Goal: Task Accomplishment & Management: Use online tool/utility

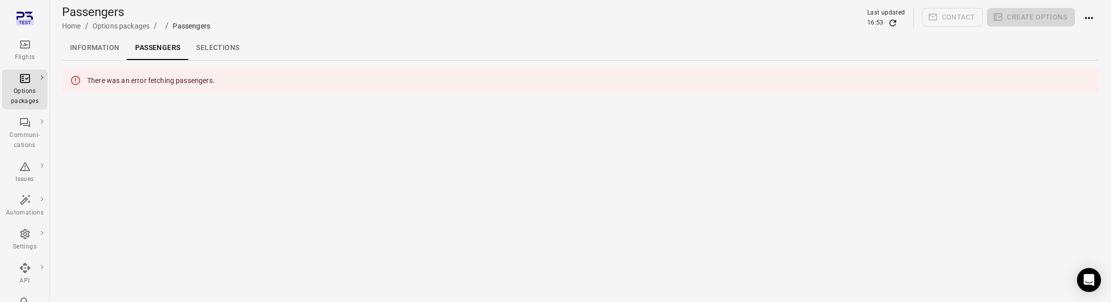
click at [99, 43] on link "Information" at bounding box center [94, 48] width 65 height 24
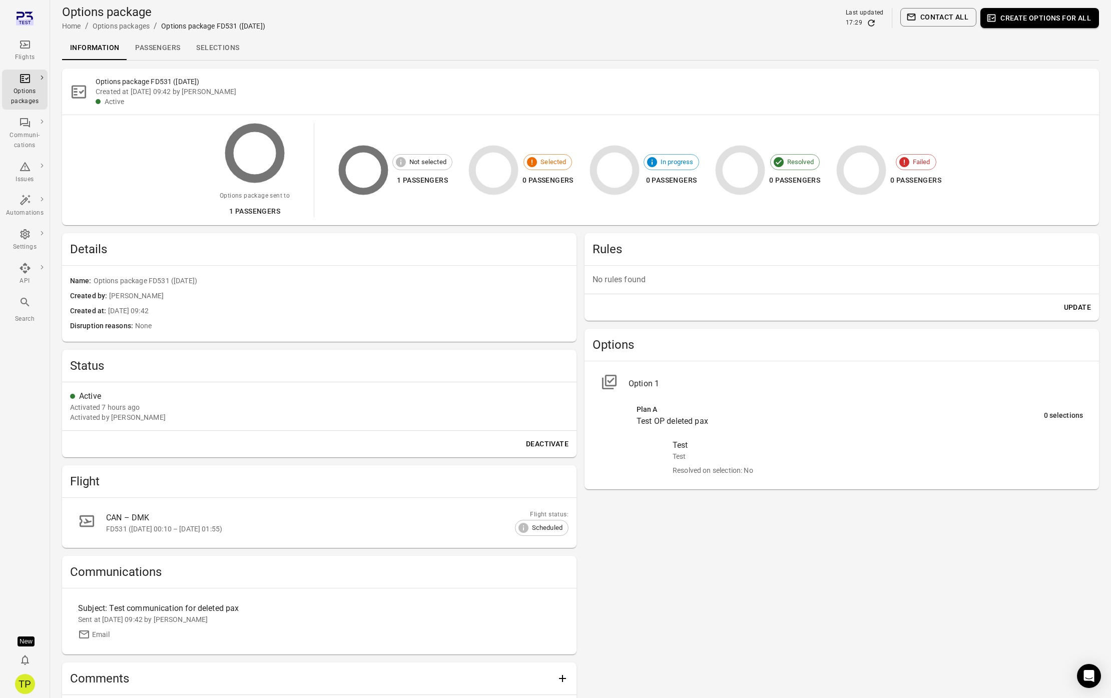
scroll to position [81, 0]
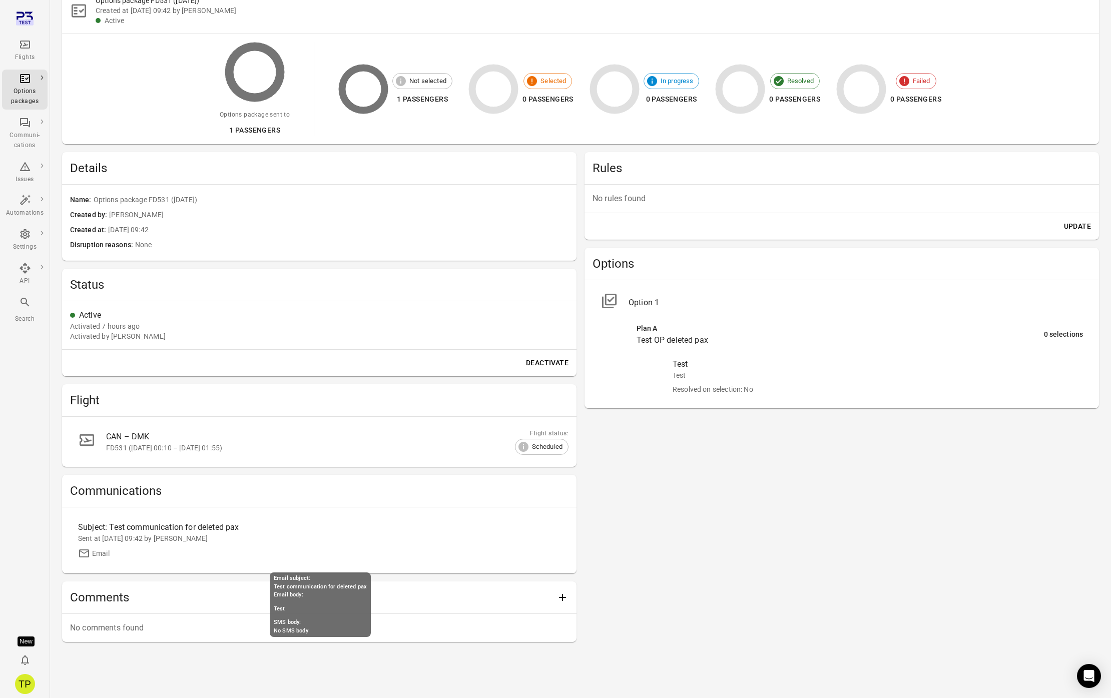
click at [186, 302] on div "Subject: Test communication for deleted pax" at bounding box center [259, 528] width 362 height 12
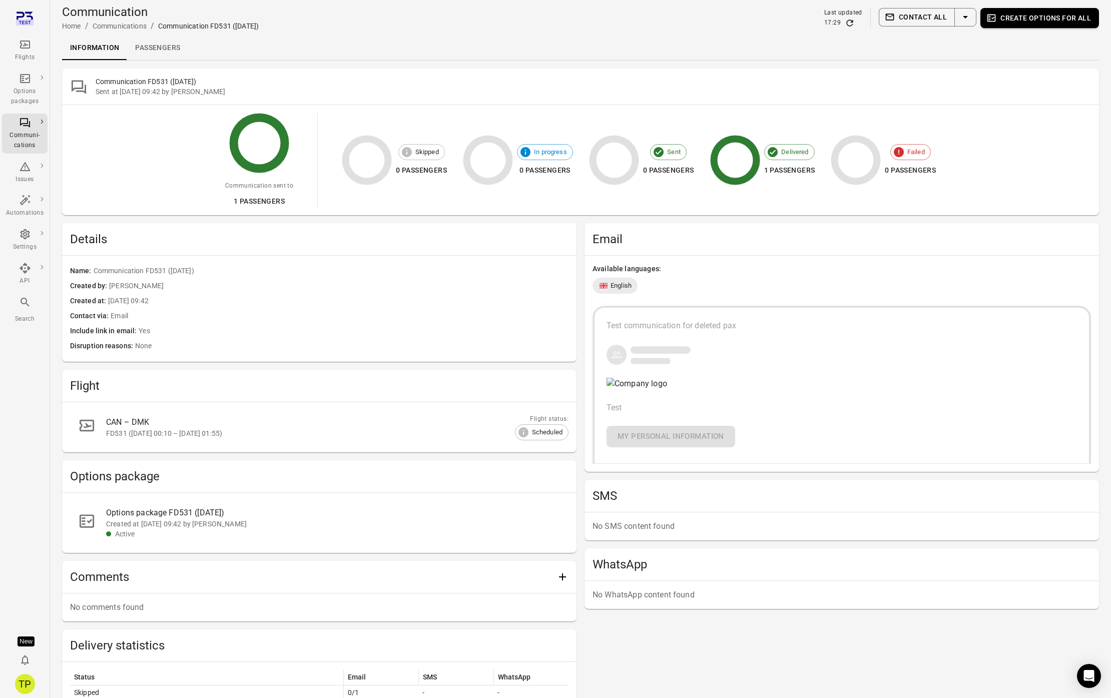
click at [158, 44] on link "Passengers" at bounding box center [157, 48] width 61 height 24
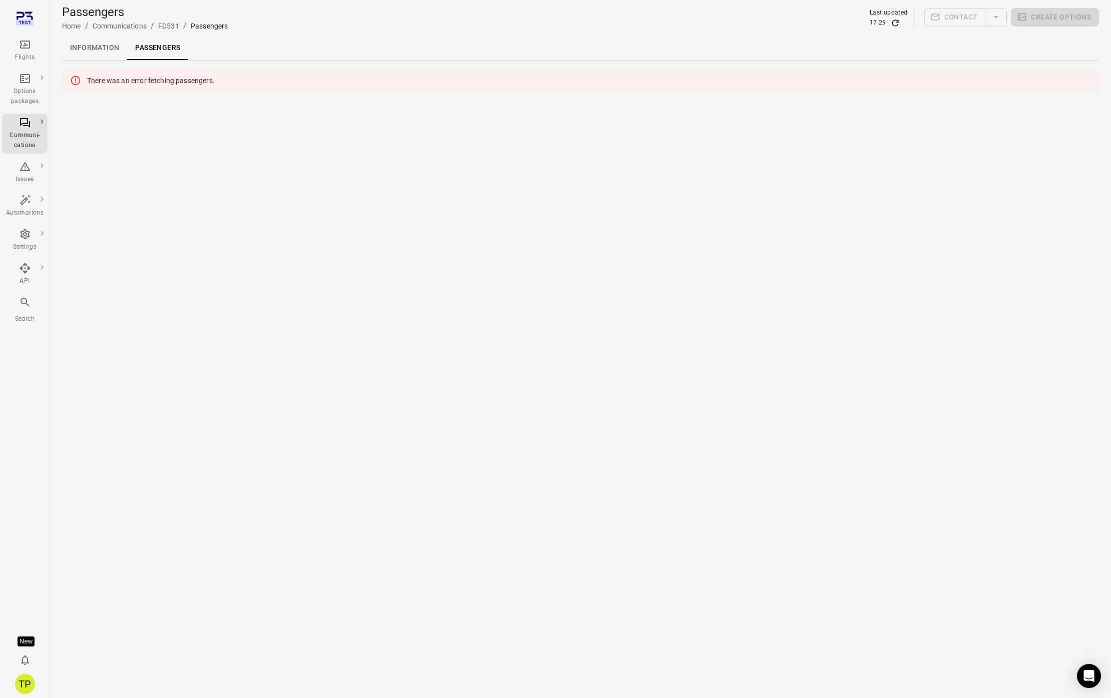
click at [117, 50] on link "Information" at bounding box center [94, 48] width 65 height 24
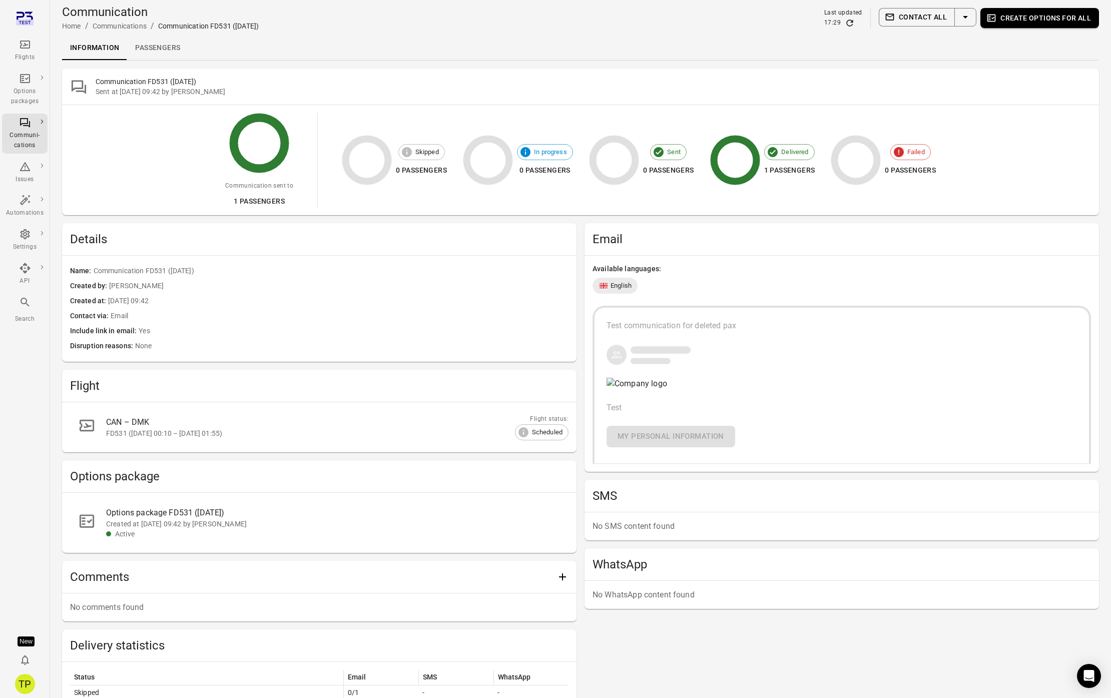
click at [122, 168] on div "Communication sent to 1 passengers Skipped 0 passengers In progress 0 passenger…" at bounding box center [580, 160] width 989 height 94
click at [25, 53] on div "Flights" at bounding box center [25, 58] width 38 height 10
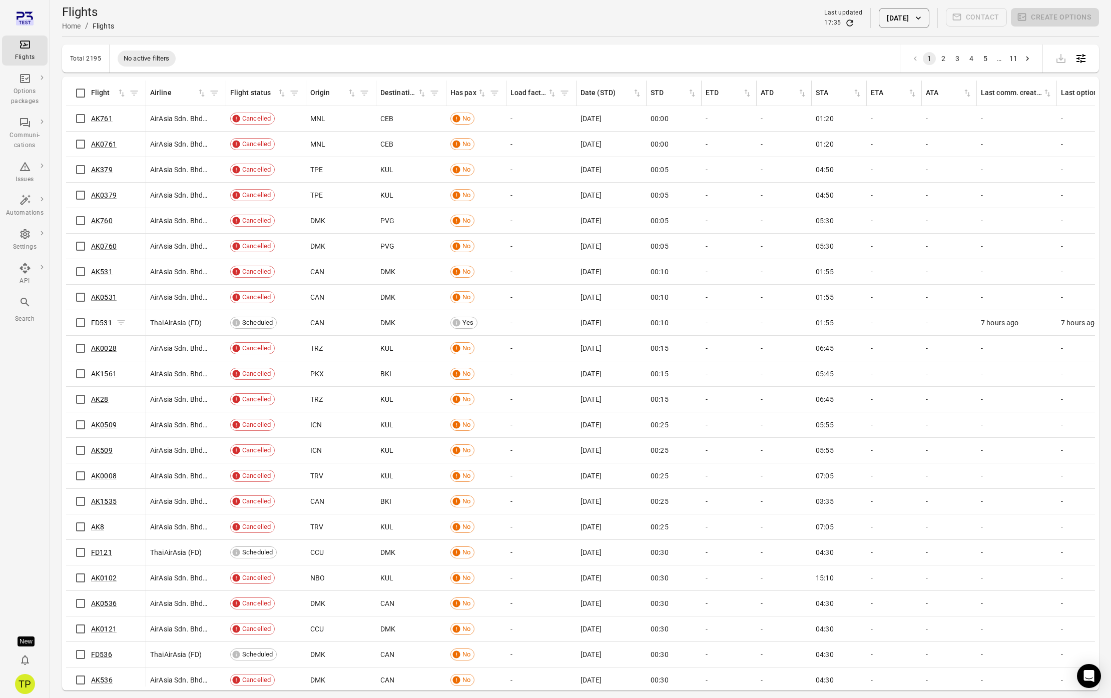
click at [102, 302] on span "FD531" at bounding box center [101, 323] width 21 height 10
click at [102, 302] on link "FD531" at bounding box center [101, 323] width 21 height 8
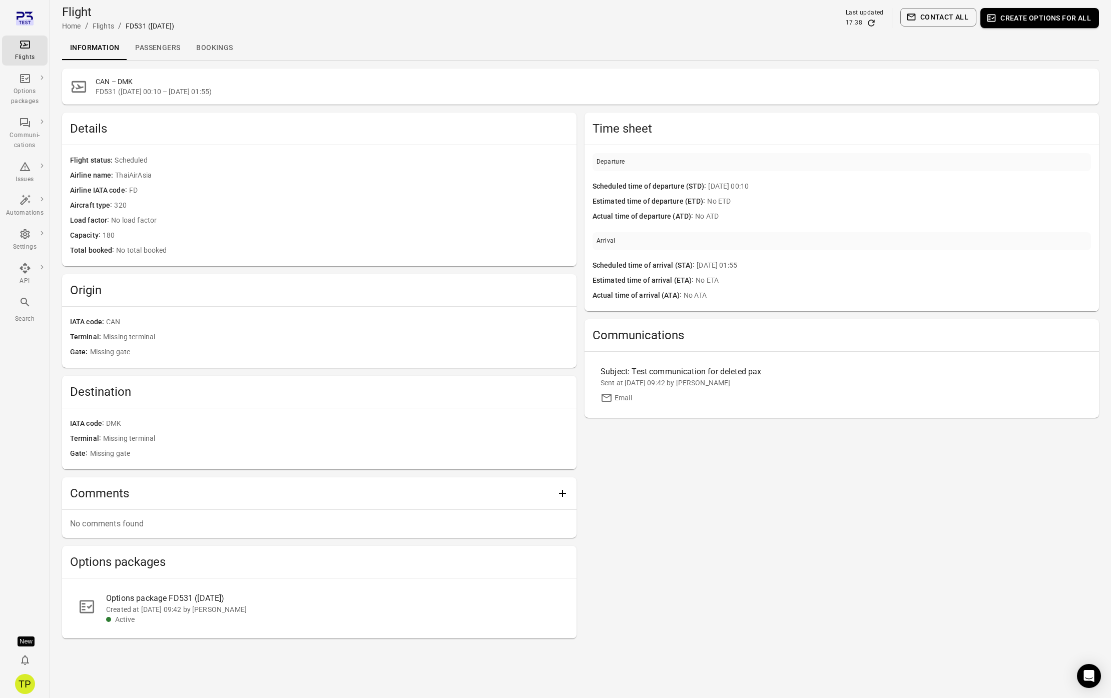
click at [174, 54] on link "Passengers" at bounding box center [157, 48] width 61 height 24
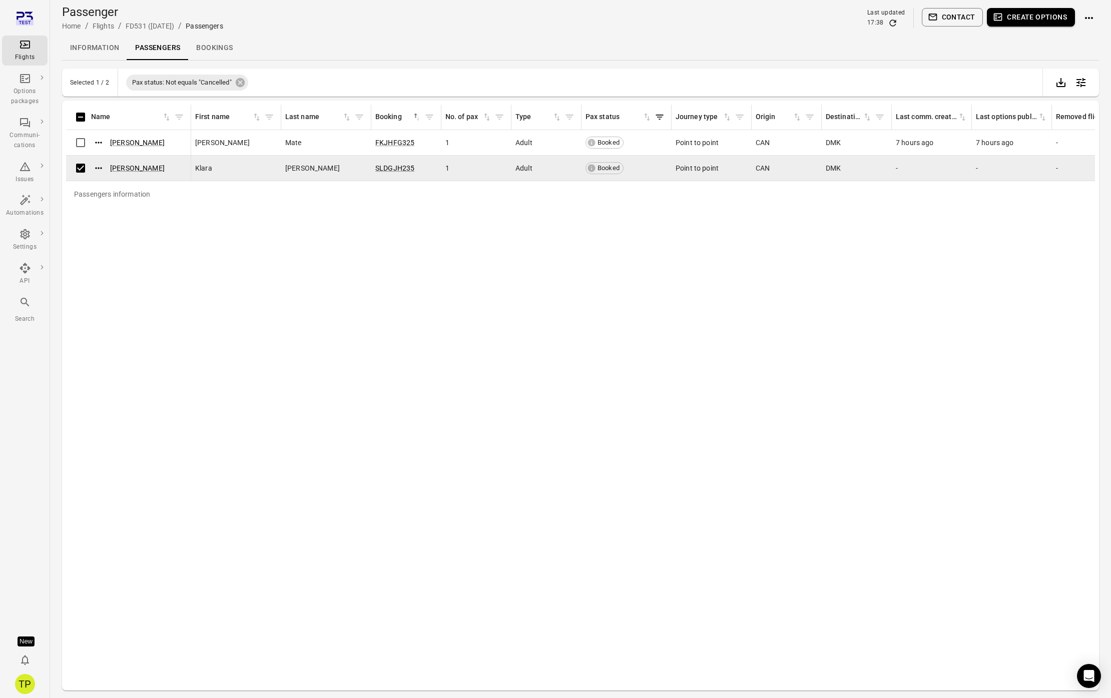
click at [1026, 20] on button "Create options" at bounding box center [1031, 17] width 88 height 19
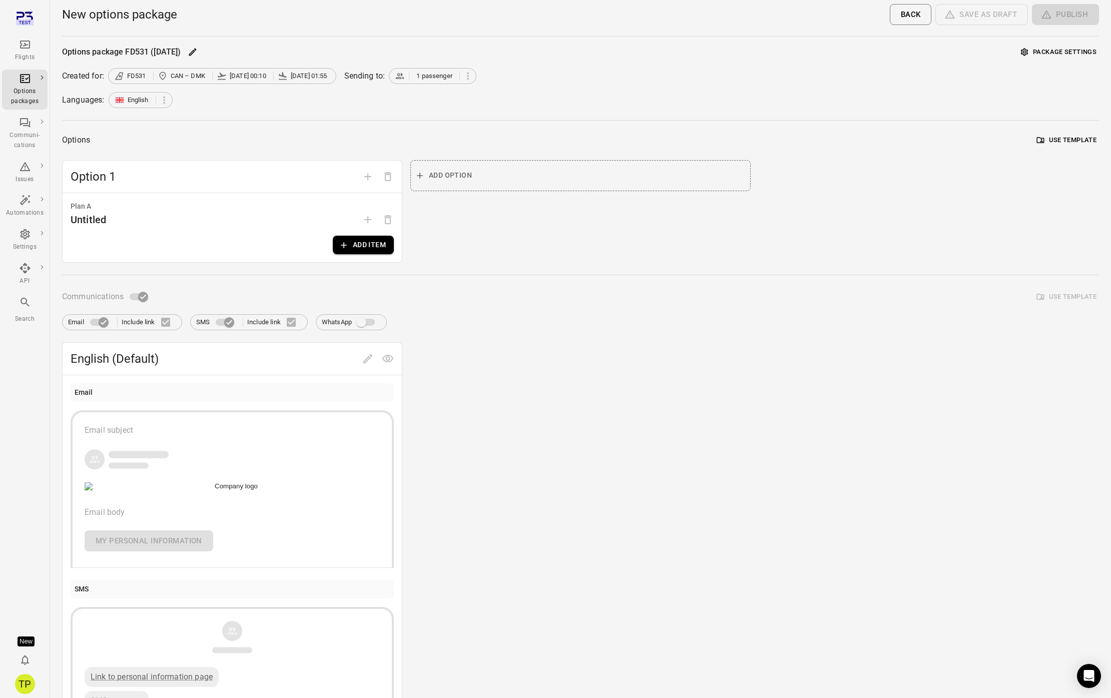
click at [365, 240] on button "Add item" at bounding box center [363, 245] width 61 height 19
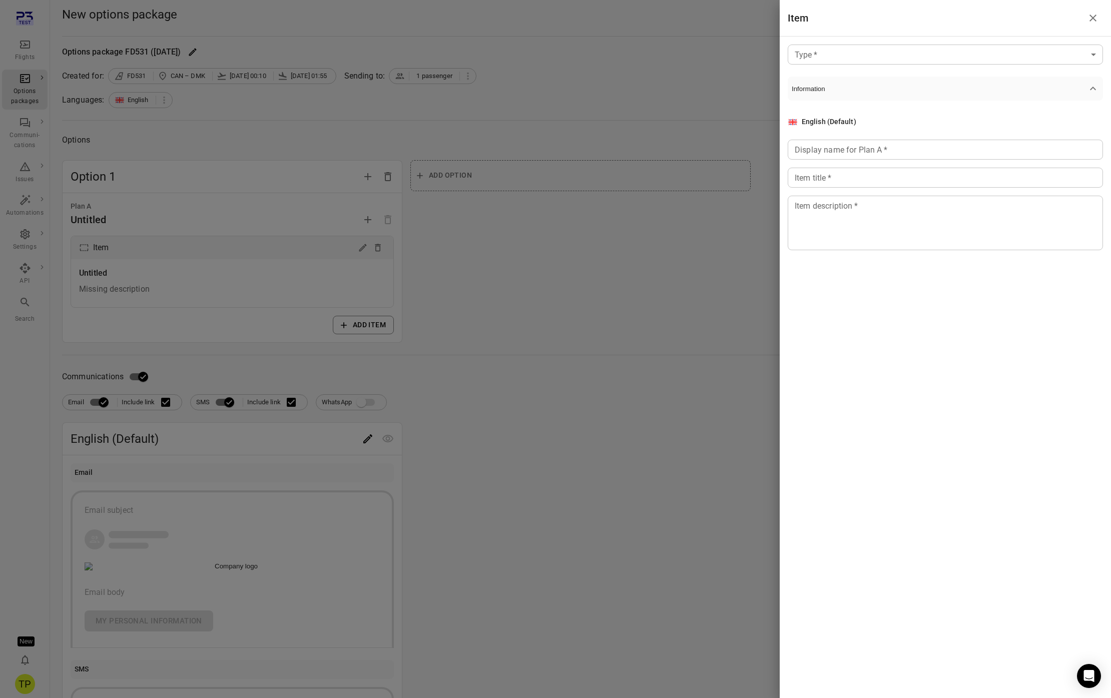
click at [850, 46] on body "Flights Options packages Communi-cations Issues Automations Settings API Search…" at bounding box center [555, 428] width 1111 height 856
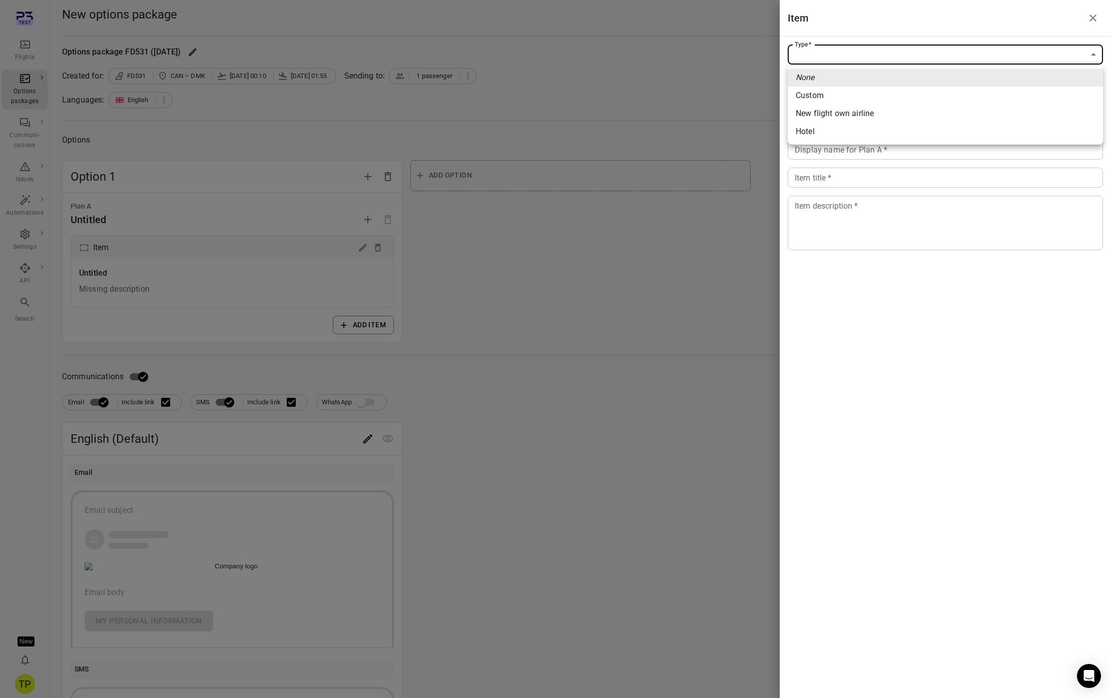
click at [826, 94] on span "Custom" at bounding box center [945, 96] width 299 height 12
type input "******"
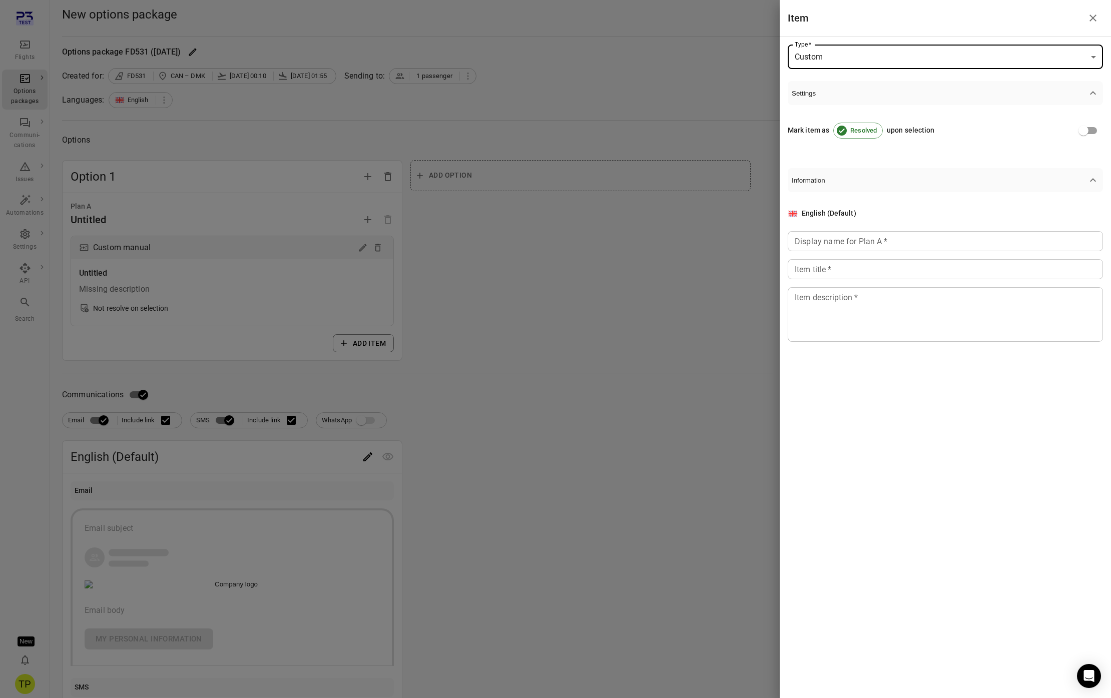
click at [824, 251] on div "English (Default) Display name for Plan A   * Display name for Plan A   * Item …" at bounding box center [945, 275] width 315 height 134
click at [819, 244] on div "Display name for Plan A   * Display name for Plan A   *" at bounding box center [945, 241] width 315 height 20
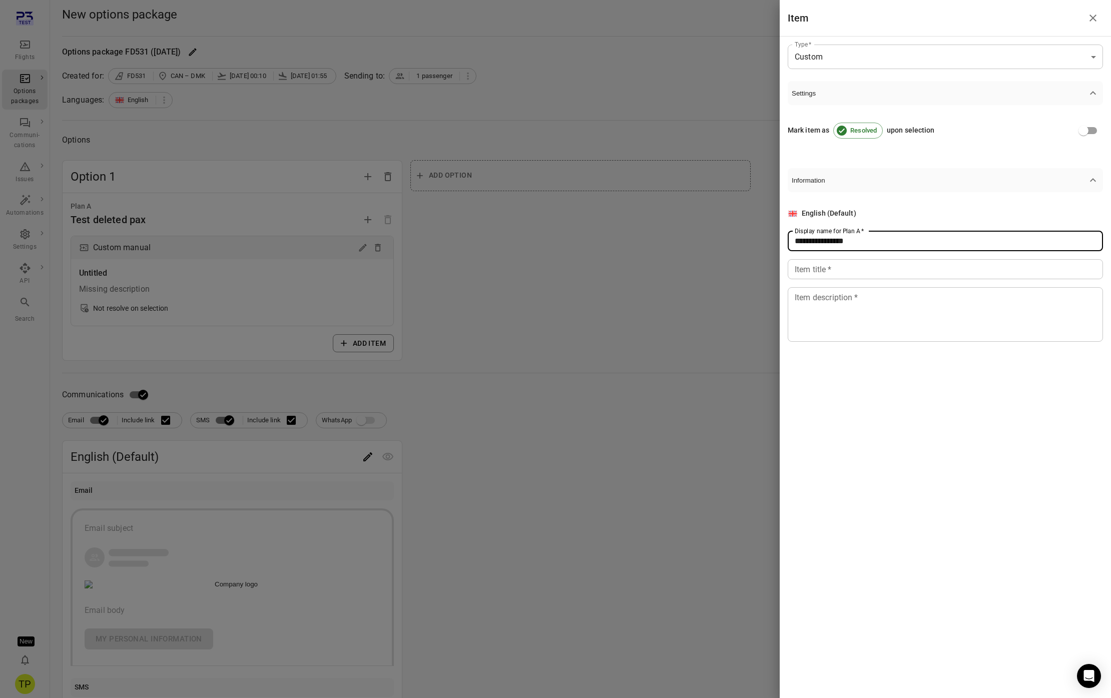
type input "**********"
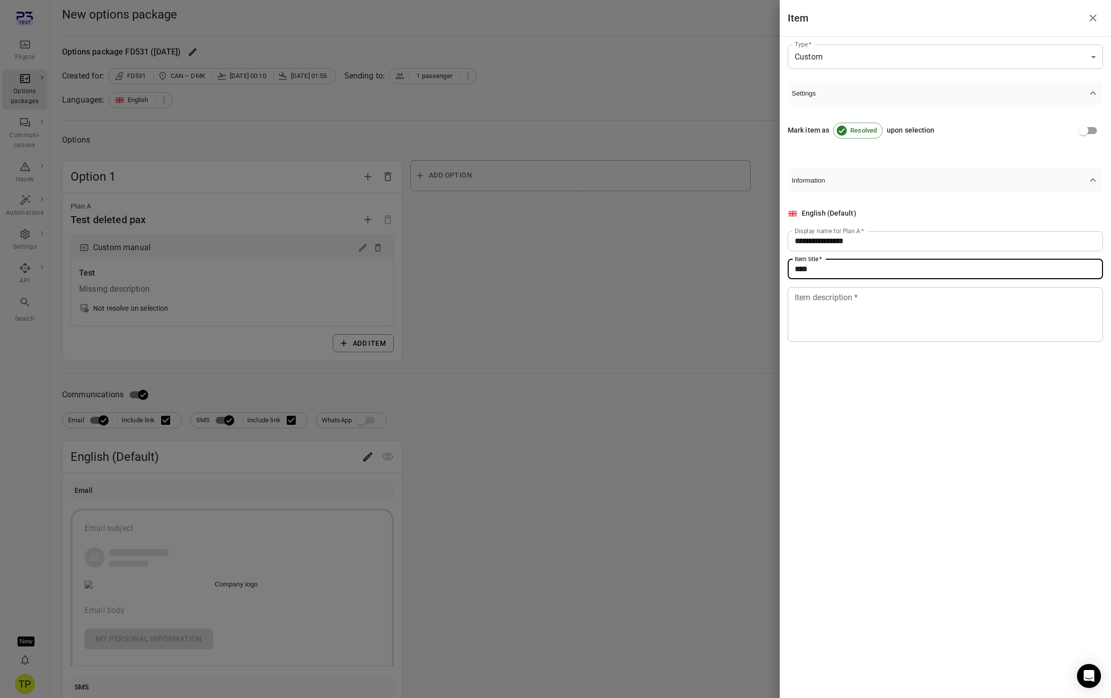
type input "****"
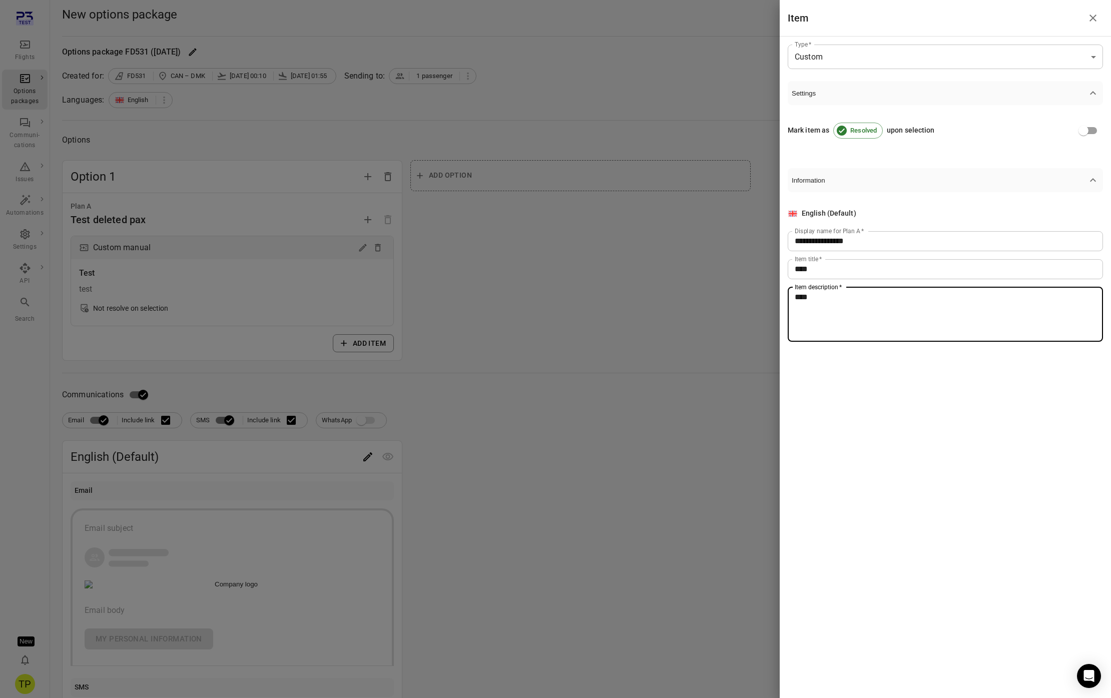
type textarea "****"
click at [1096, 17] on icon "Close drawer" at bounding box center [1093, 18] width 12 height 12
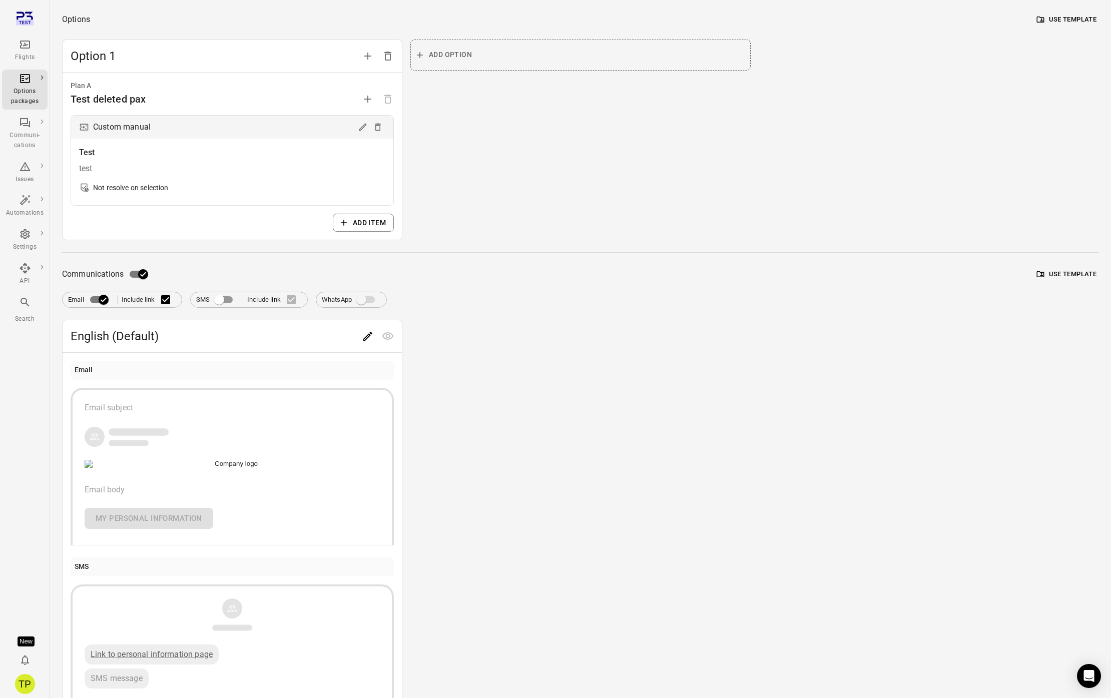
scroll to position [122, 0]
click at [182, 302] on div "Email subject Email body My personal information" at bounding box center [232, 463] width 295 height 127
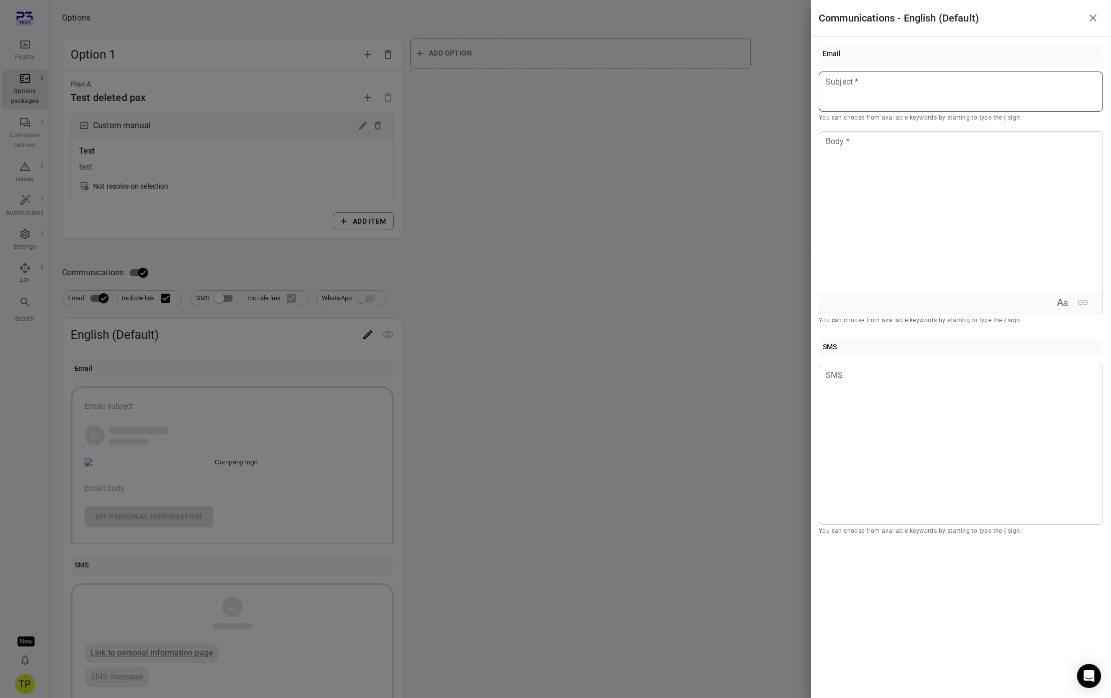
click at [856, 86] on p at bounding box center [960, 82] width 269 height 12
click at [873, 180] on div at bounding box center [960, 212] width 283 height 160
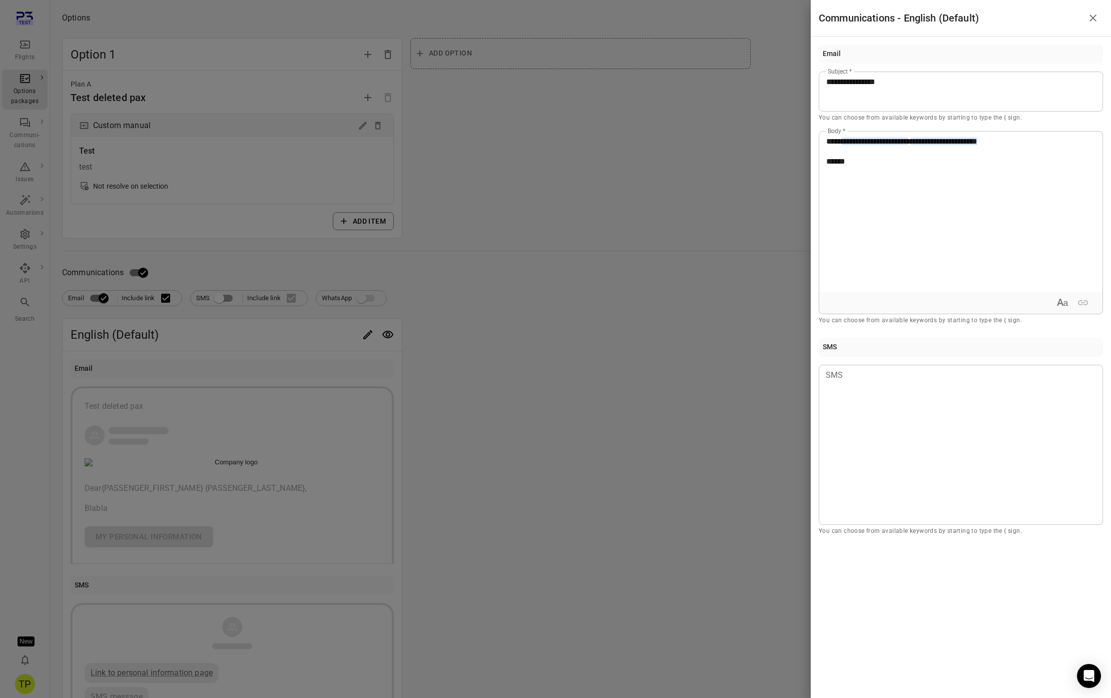
click at [1094, 15] on icon "Close drawer" at bounding box center [1093, 18] width 12 height 12
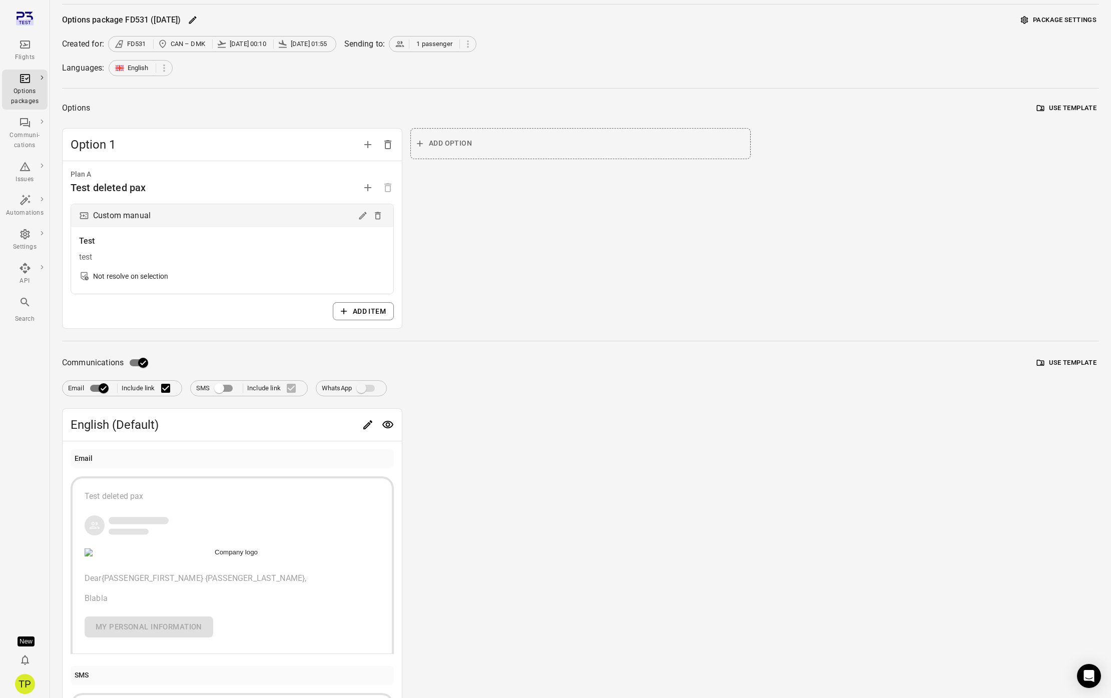
scroll to position [0, 0]
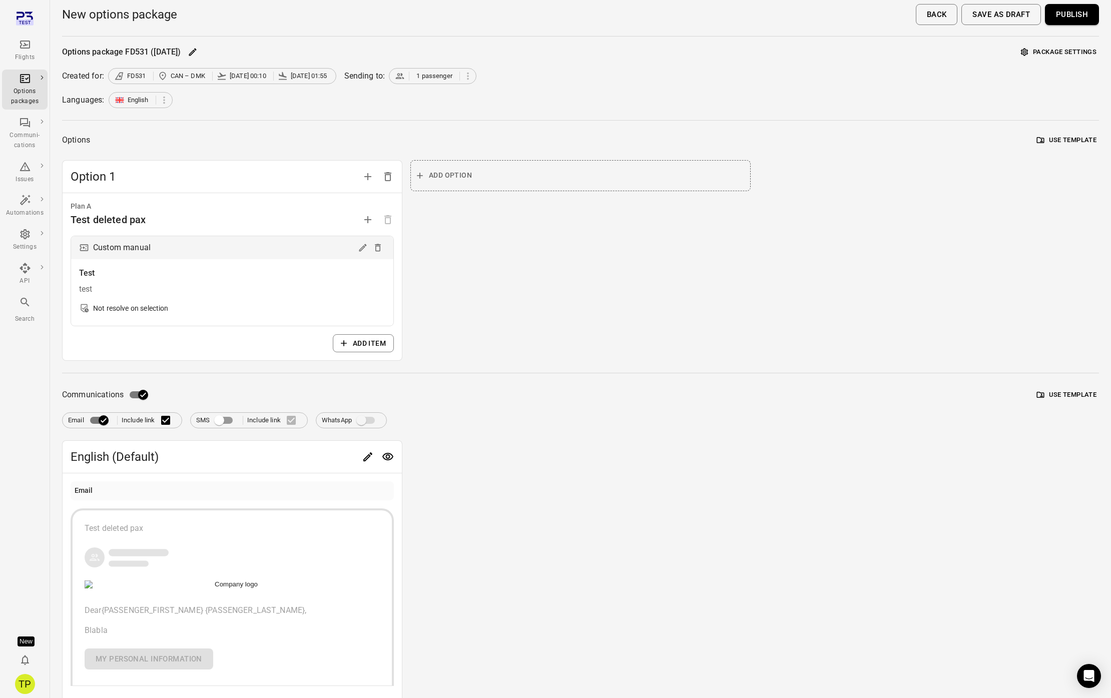
click at [1070, 11] on button "Publish" at bounding box center [1072, 14] width 54 height 21
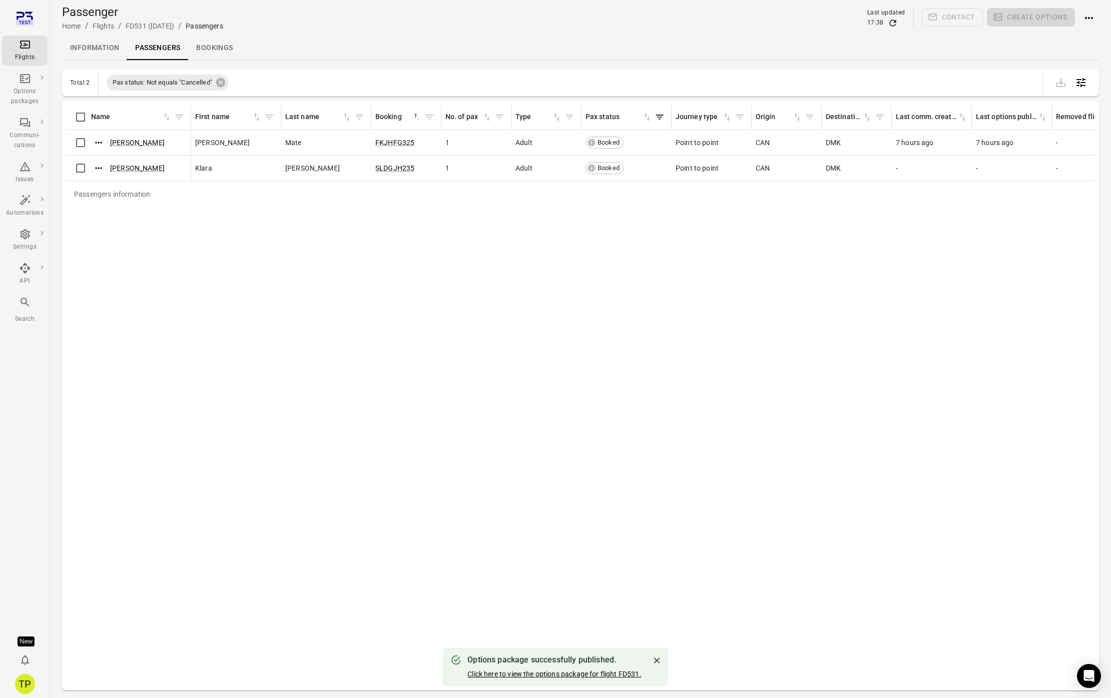
click at [550, 302] on link "Click here to view the options package for flight FD531." at bounding box center [555, 674] width 174 height 8
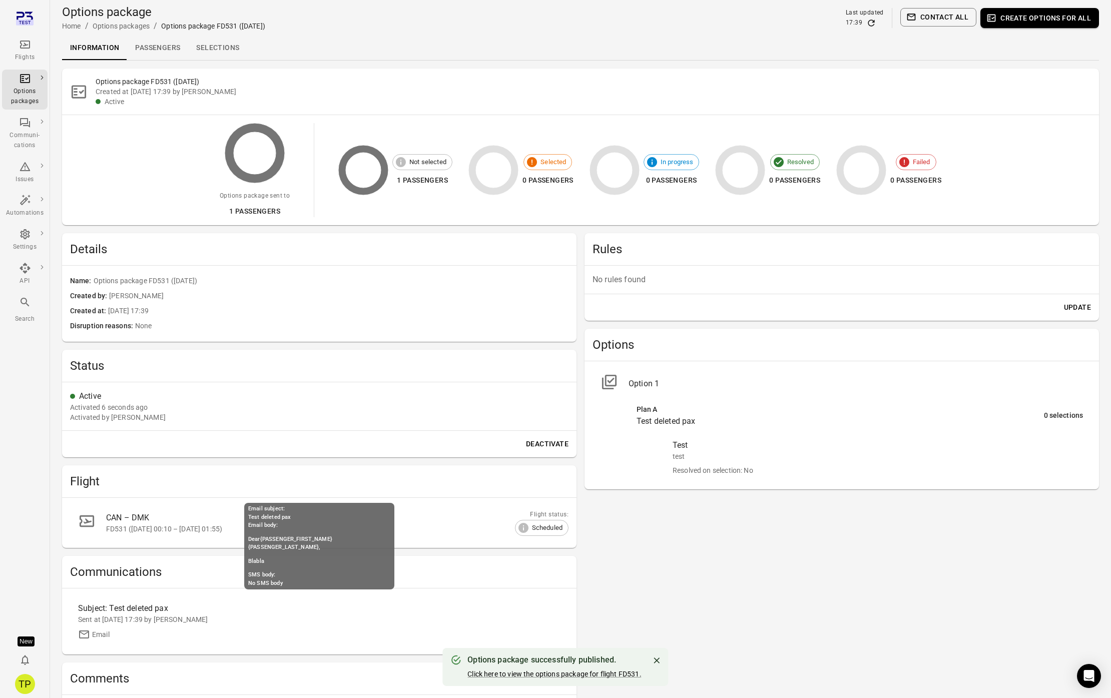
click at [189, 302] on div "Sent at [DATE] 17:39 by [PERSON_NAME]" at bounding box center [319, 620] width 483 height 10
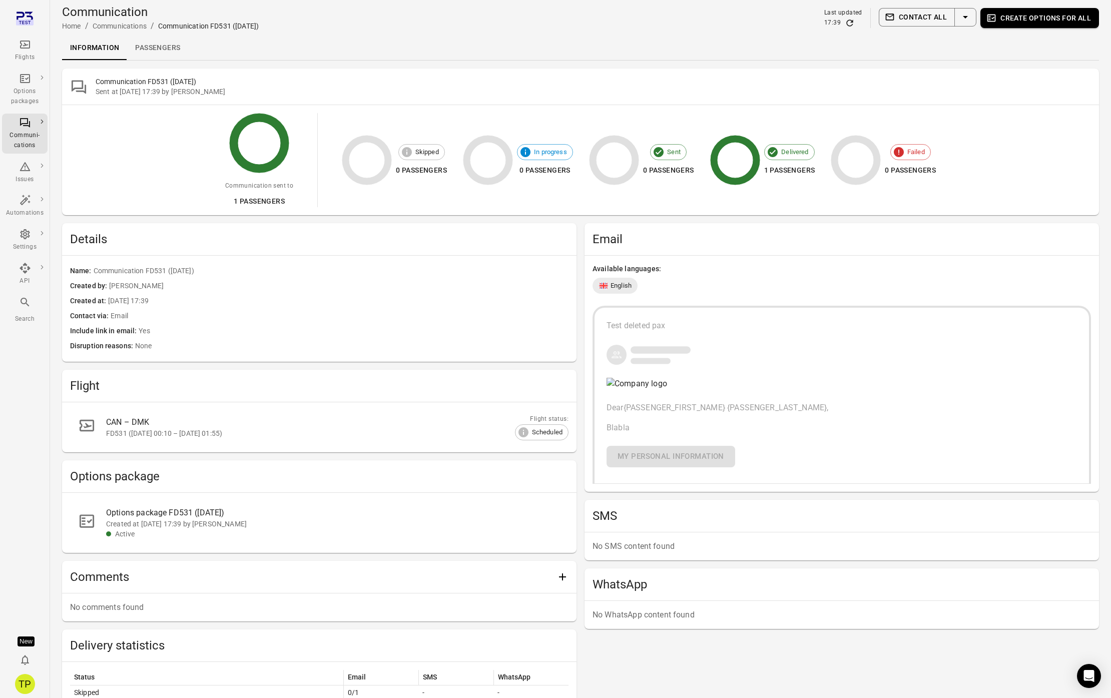
click at [164, 46] on link "Passengers" at bounding box center [157, 48] width 61 height 24
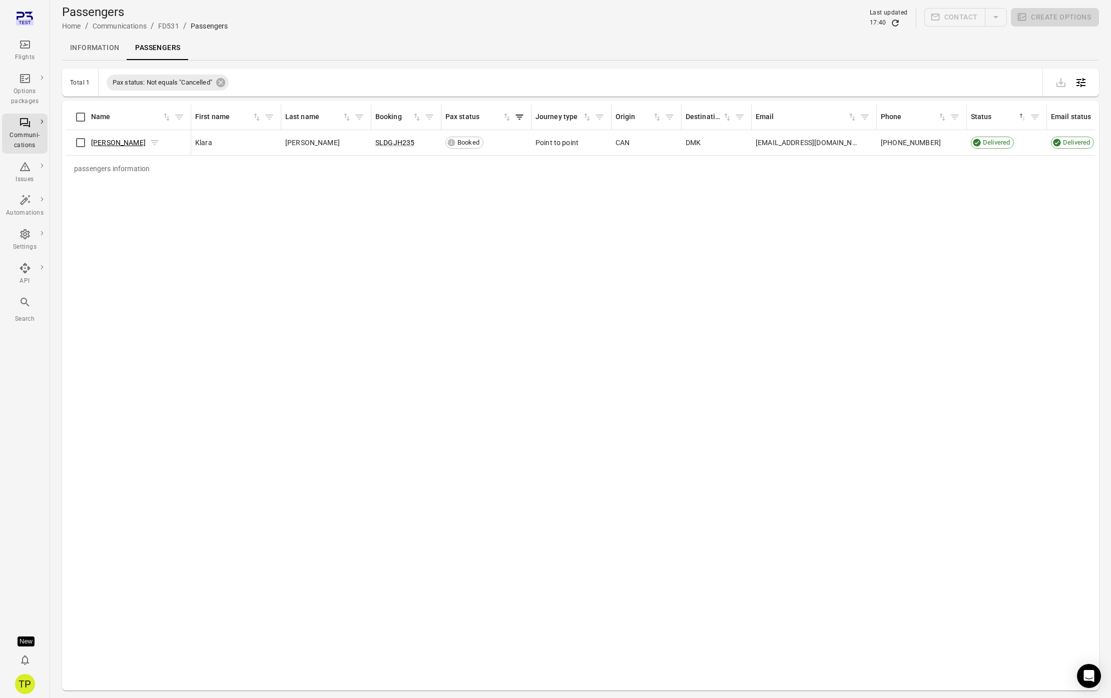
click at [124, 141] on link "[PERSON_NAME]" at bounding box center [118, 143] width 55 height 8
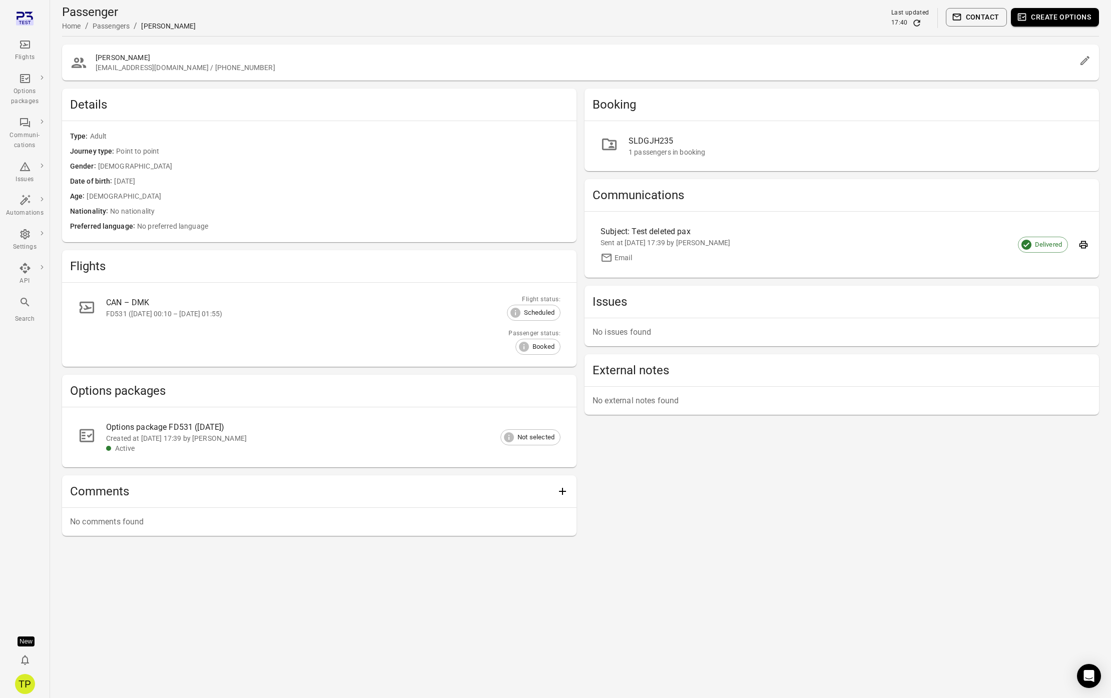
click at [686, 149] on div "1 passengers in booking" at bounding box center [856, 152] width 455 height 10
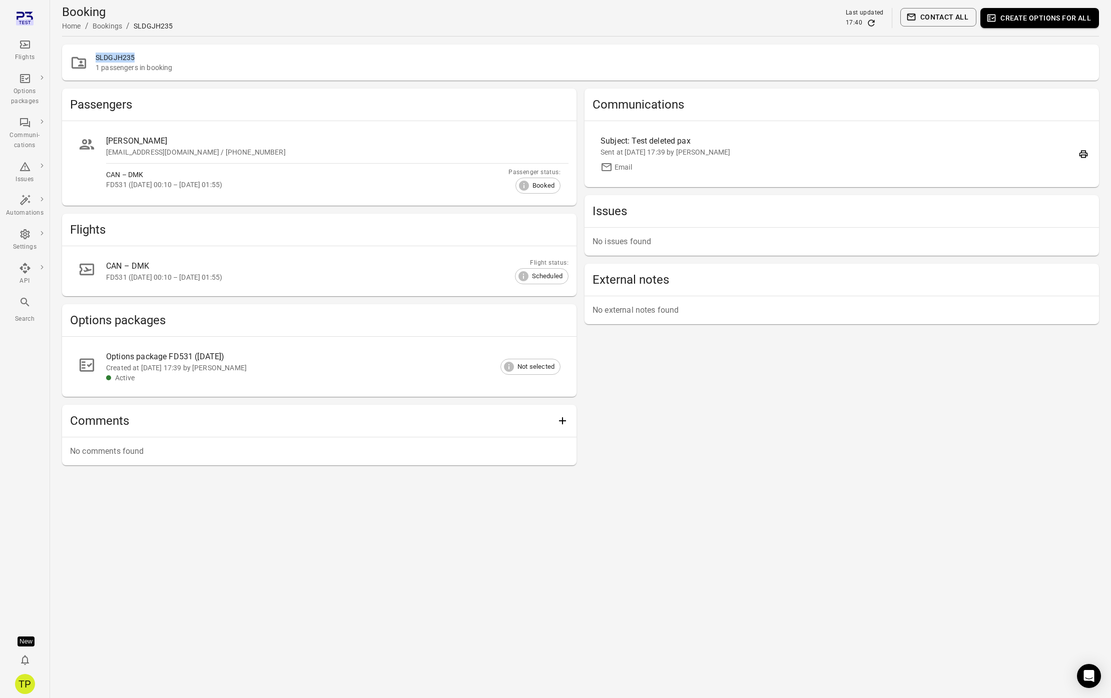
drag, startPoint x: 141, startPoint y: 57, endPoint x: 96, endPoint y: 57, distance: 45.6
click at [96, 57] on h2 "SLDGJH235" at bounding box center [594, 58] width 996 height 10
copy h2 "SLDGJH235"
click at [233, 153] on div "[EMAIL_ADDRESS][DOMAIN_NAME] / [PHONE_NUMBER]" at bounding box center [333, 152] width 455 height 10
